Goal: Information Seeking & Learning: Learn about a topic

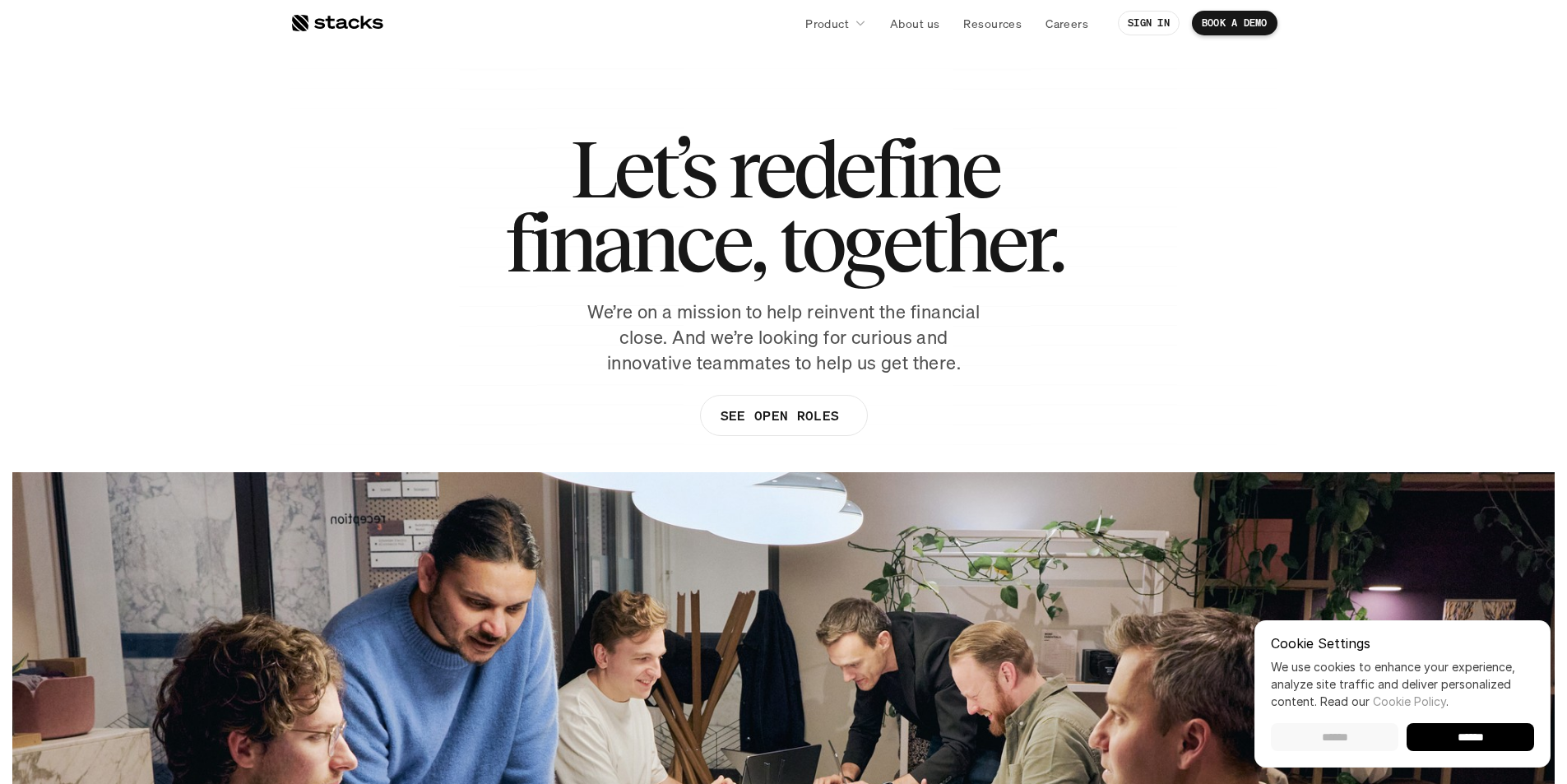
click at [1350, 733] on input "******" at bounding box center [1336, 737] width 128 height 28
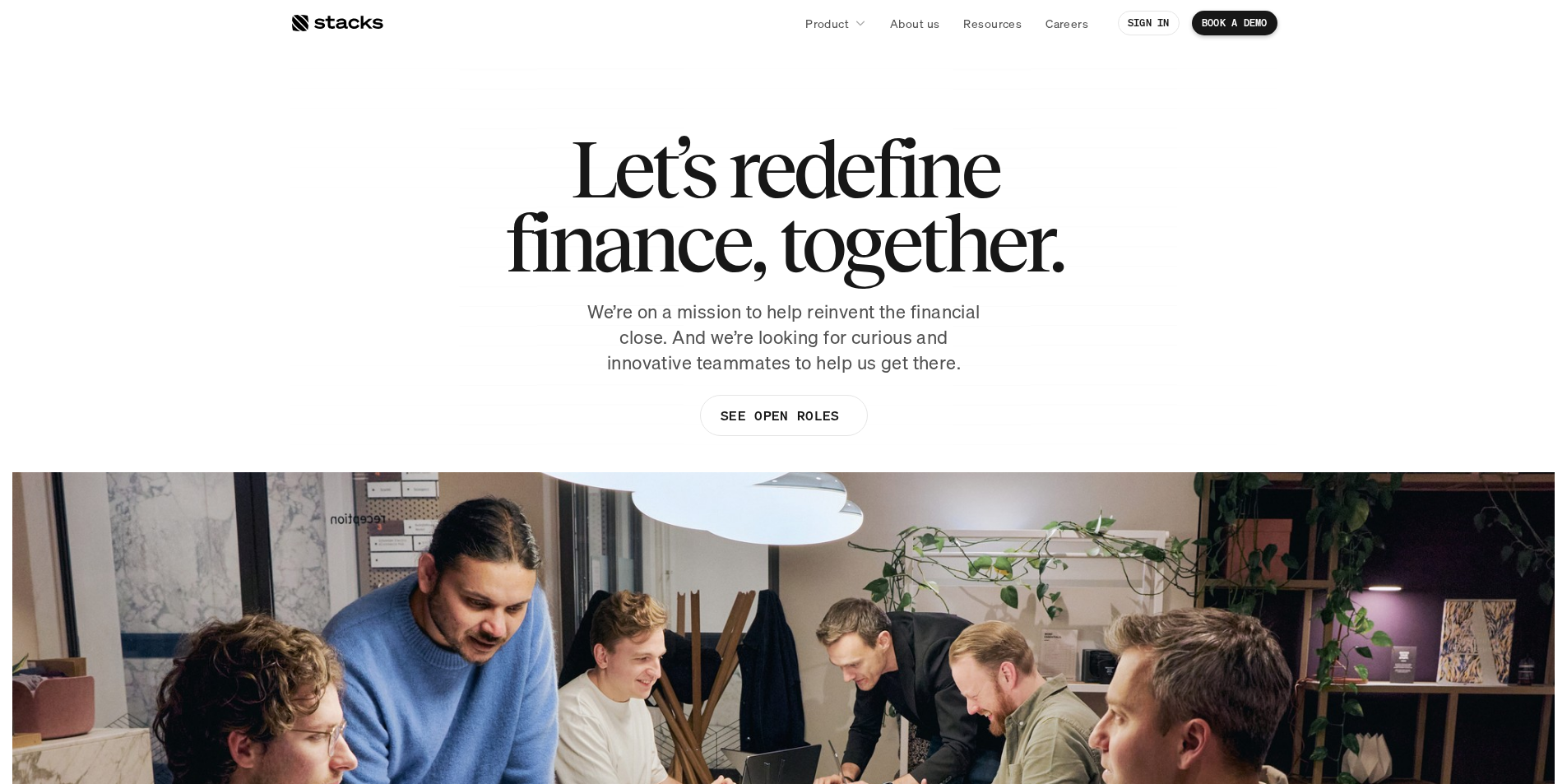
click at [361, 30] on div at bounding box center [337, 23] width 93 height 20
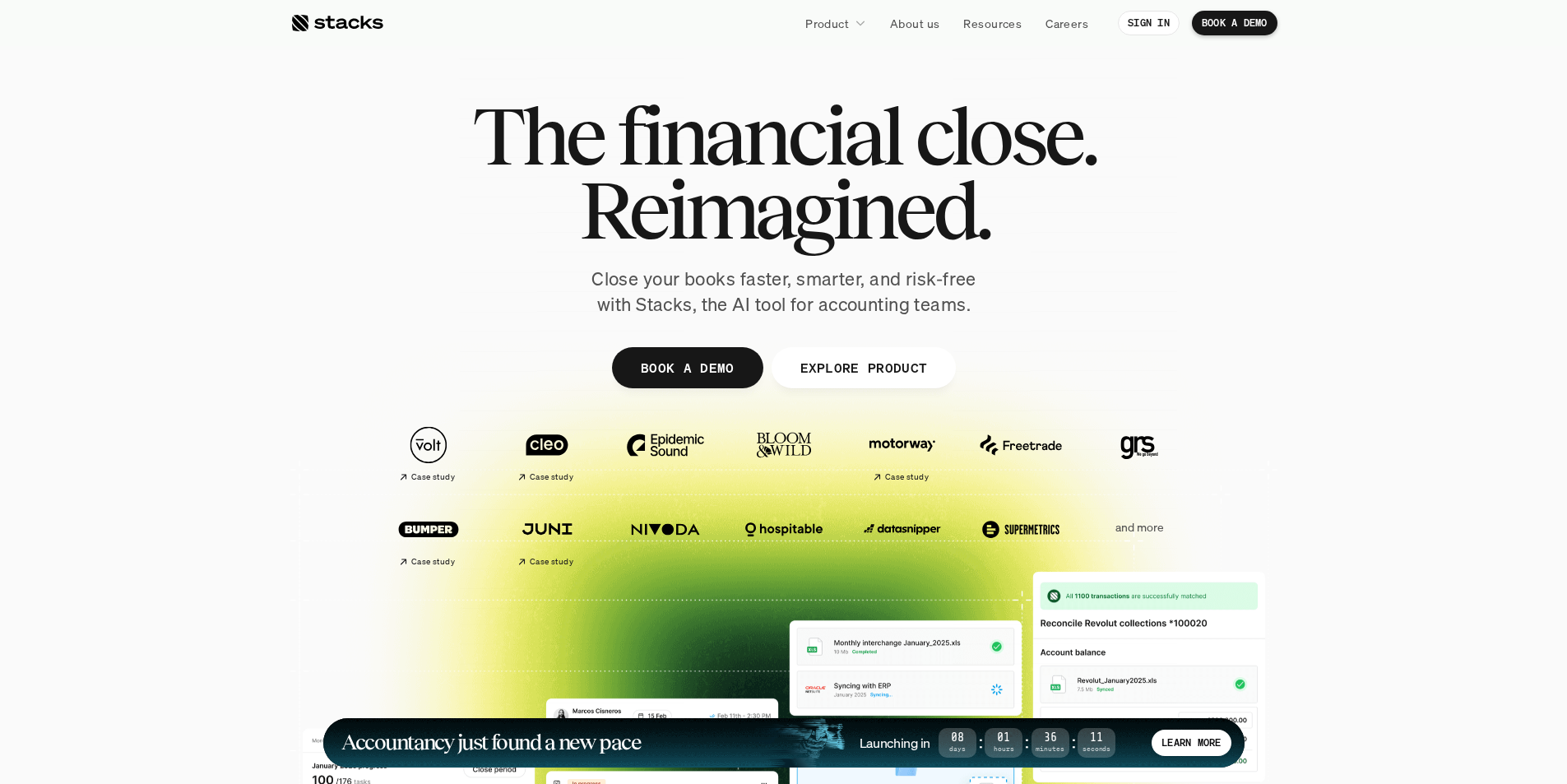
click at [352, 29] on div at bounding box center [337, 23] width 93 height 20
click at [930, 34] on link "About us" at bounding box center [914, 23] width 69 height 29
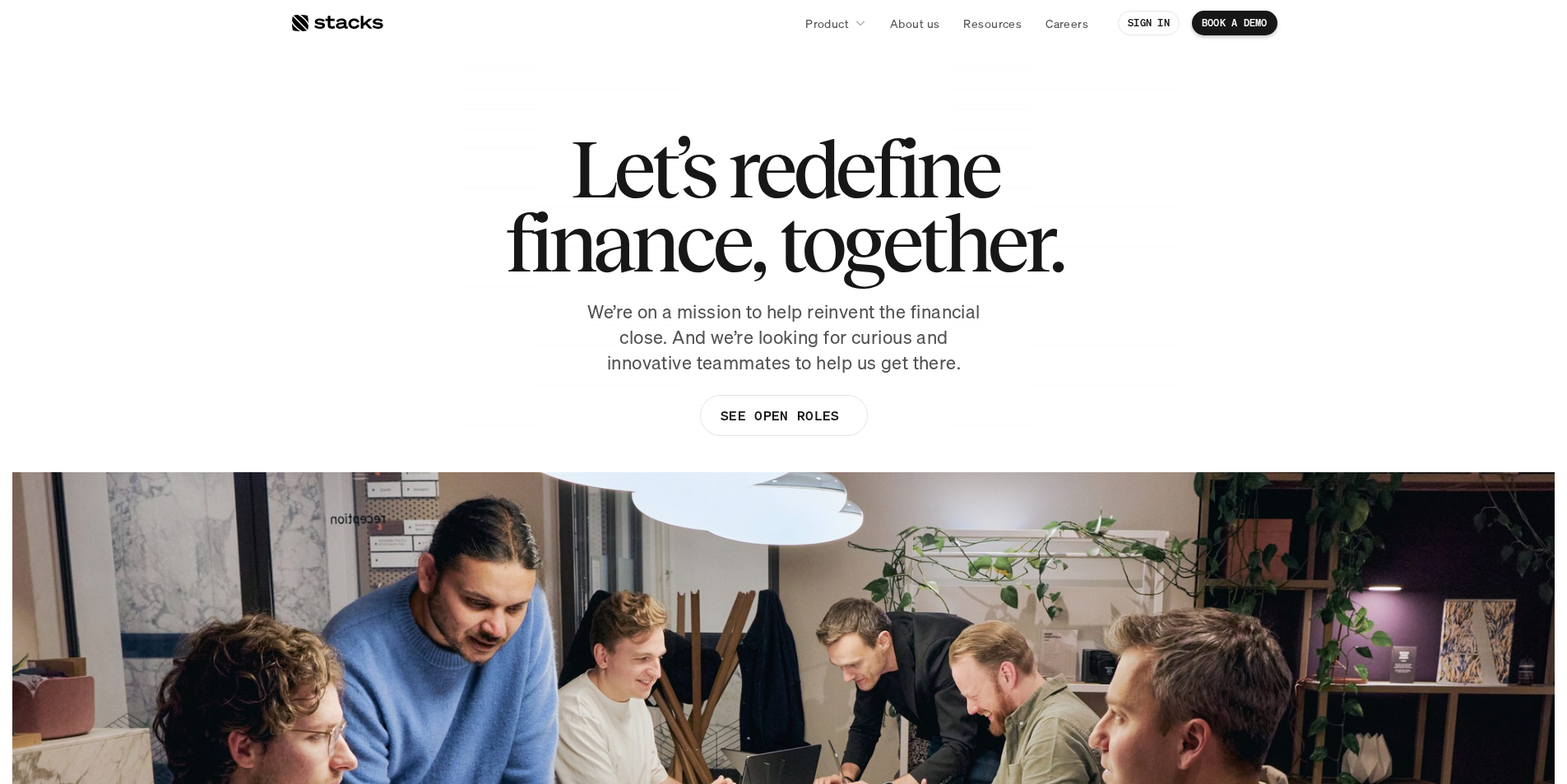
drag, startPoint x: 355, startPoint y: 8, endPoint x: 376, endPoint y: 24, distance: 26.4
click at [355, 8] on nav "Product About us Resources Careers SIGN IN BOOK A DEMO" at bounding box center [784, 23] width 1567 height 46
click at [375, 27] on div at bounding box center [337, 23] width 93 height 20
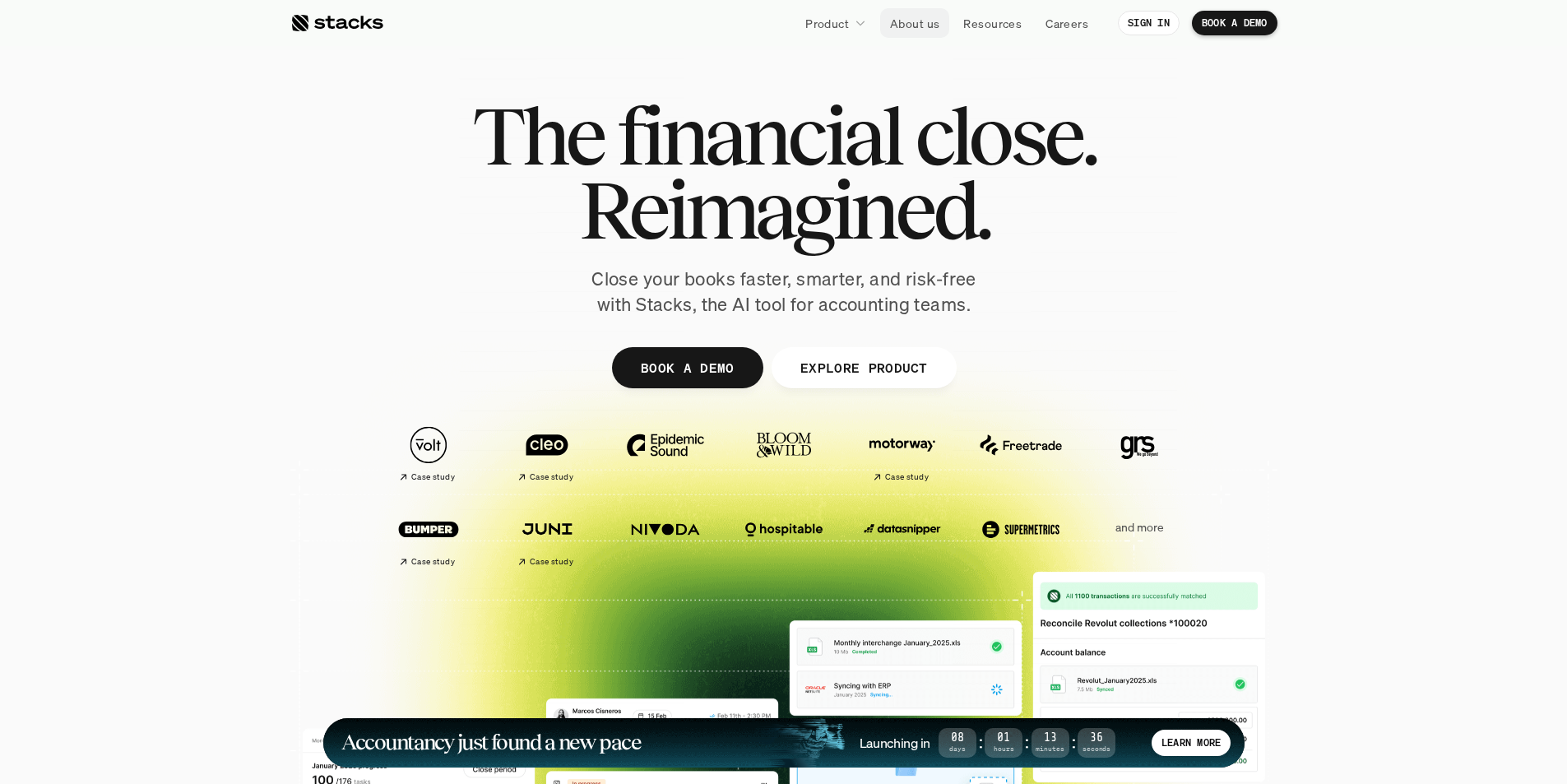
click at [925, 30] on p "About us" at bounding box center [915, 24] width 49 height 17
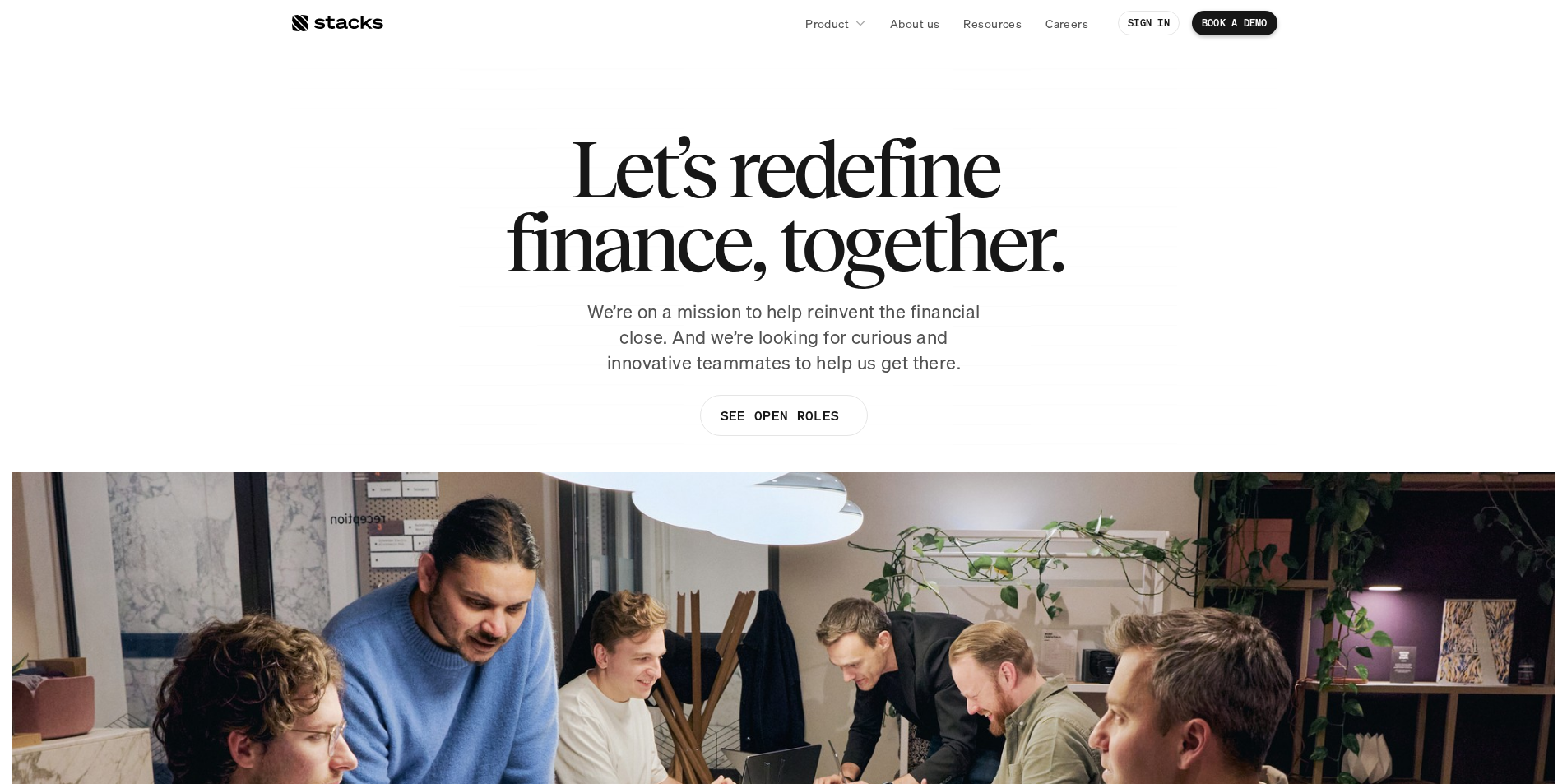
click at [345, 24] on div at bounding box center [337, 23] width 93 height 20
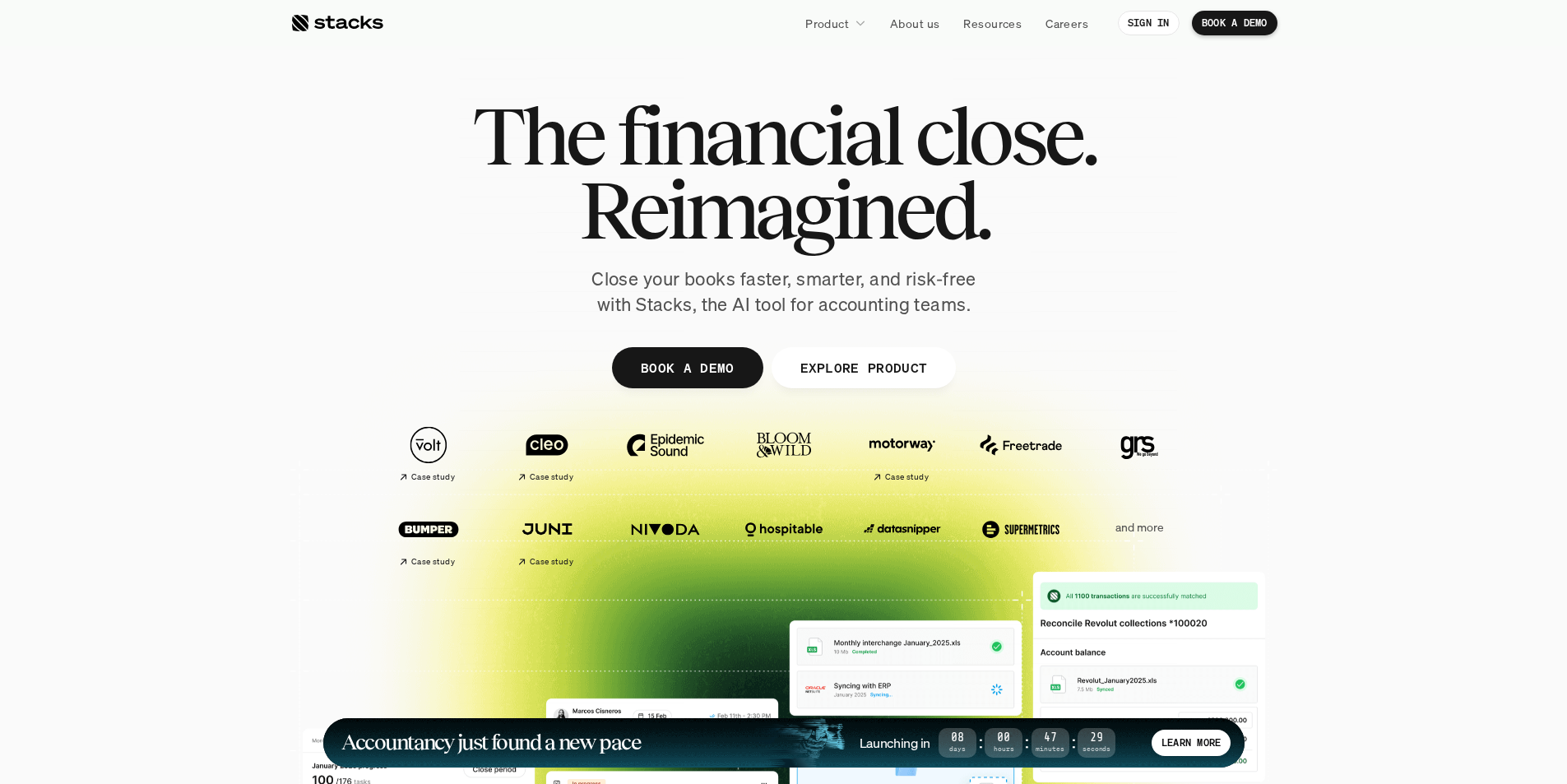
click at [352, 26] on div at bounding box center [337, 23] width 93 height 20
click at [315, 20] on div at bounding box center [337, 23] width 93 height 20
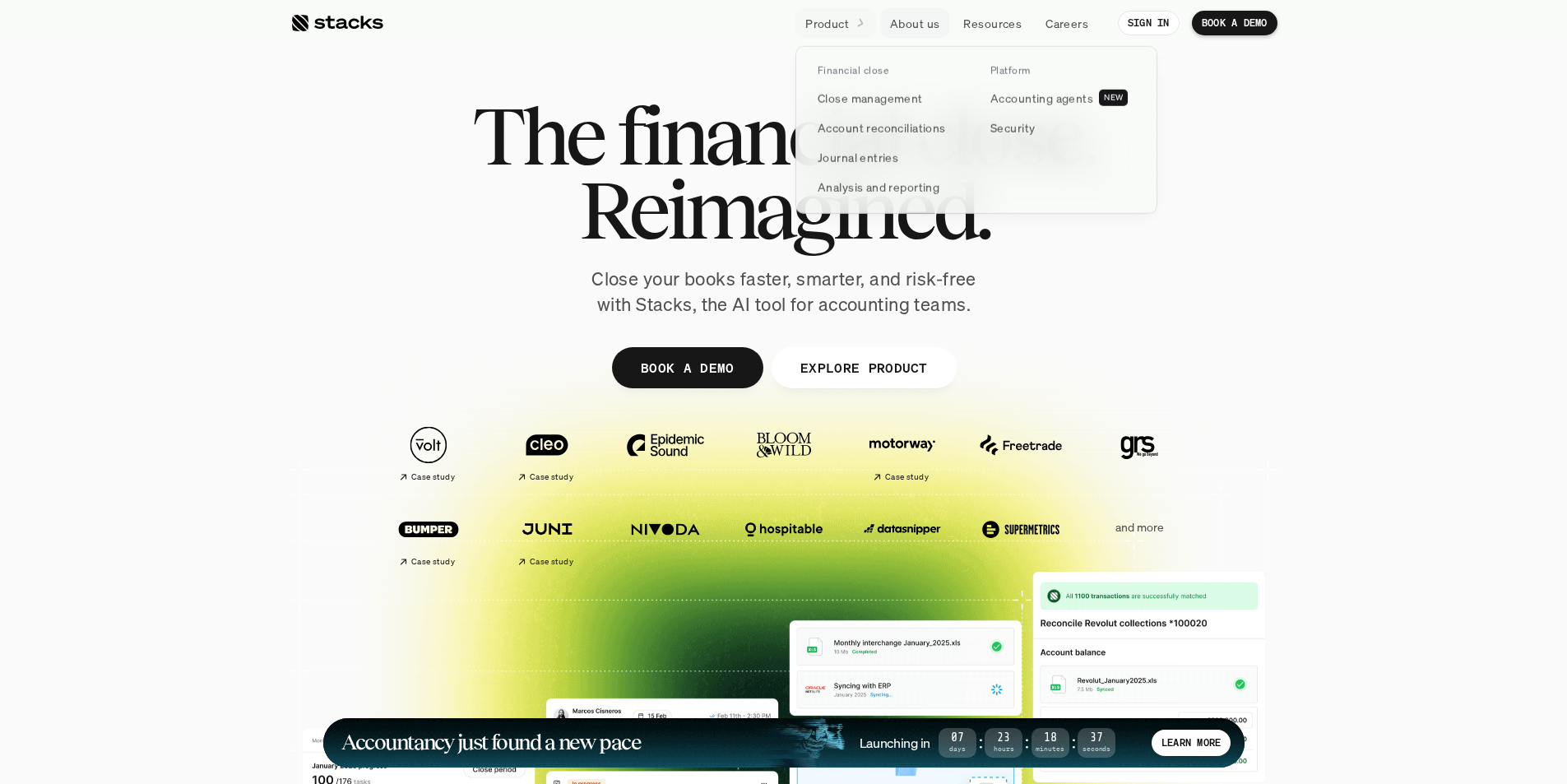
click at [844, 28] on p "Product" at bounding box center [827, 24] width 43 height 17
click at [851, 95] on p "Close management" at bounding box center [871, 98] width 105 height 17
